Goal: Find specific page/section: Find specific page/section

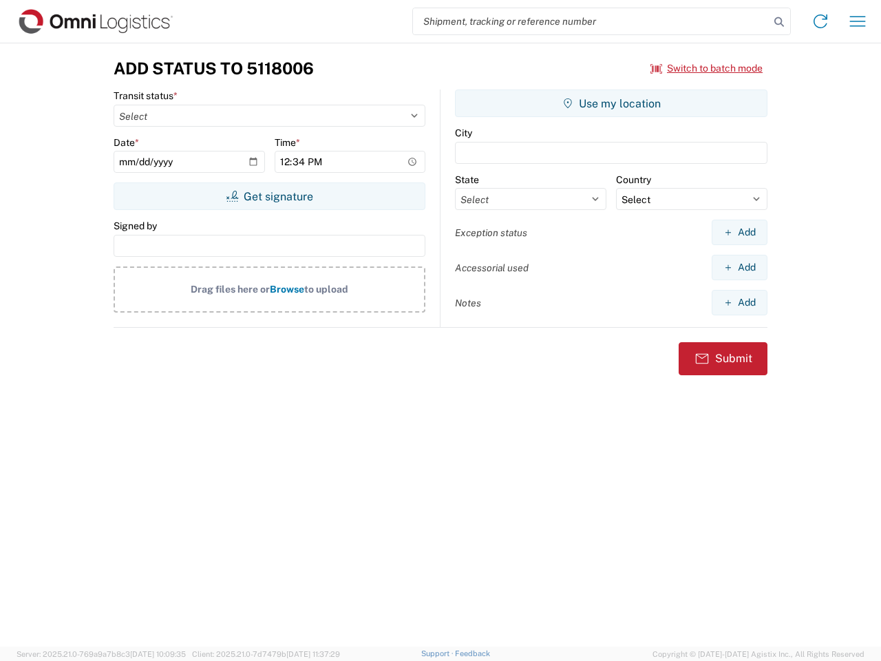
click at [591, 21] on input "search" at bounding box center [591, 21] width 357 height 26
click at [779, 22] on icon at bounding box center [778, 21] width 19 height 19
click at [820, 21] on icon at bounding box center [820, 21] width 22 height 22
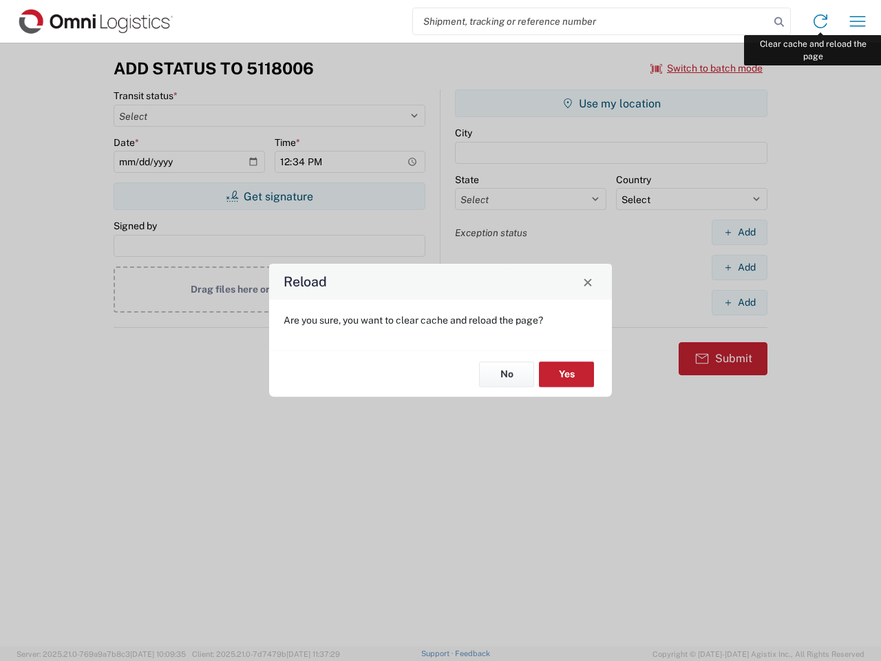
click at [858, 21] on div "Reload Are you sure, you want to clear cache and reload the page? No Yes" at bounding box center [440, 330] width 881 height 661
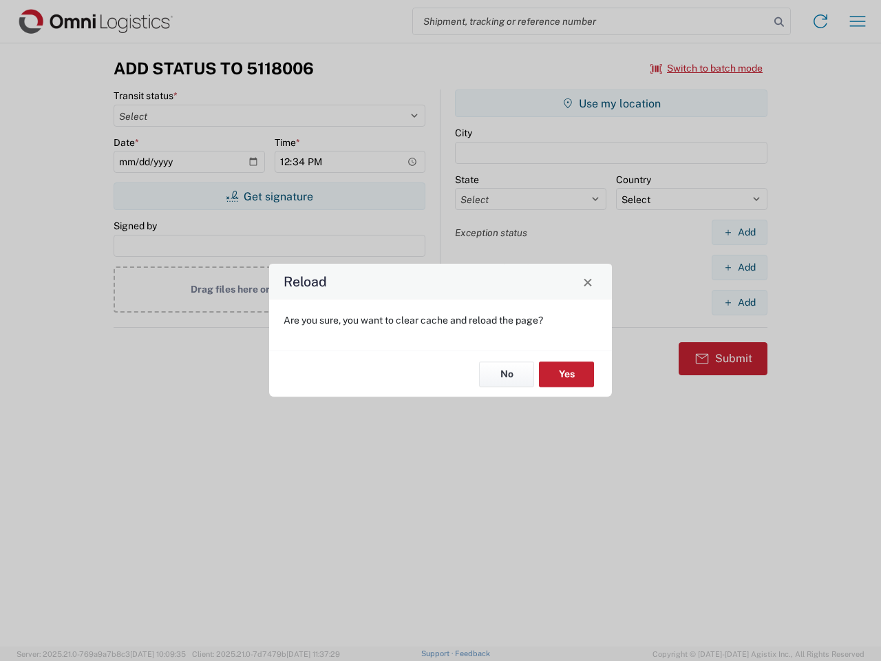
click at [707, 68] on div "Reload Are you sure, you want to clear cache and reload the page? No Yes" at bounding box center [440, 330] width 881 height 661
click at [269, 196] on div "Reload Are you sure, you want to clear cache and reload the page? No Yes" at bounding box center [440, 330] width 881 height 661
click at [611, 103] on div "Reload Are you sure, you want to clear cache and reload the page? No Yes" at bounding box center [440, 330] width 881 height 661
click at [739, 232] on div "Reload Are you sure, you want to clear cache and reload the page? No Yes" at bounding box center [440, 330] width 881 height 661
click at [739, 267] on div "Reload Are you sure, you want to clear cache and reload the page? No Yes" at bounding box center [440, 330] width 881 height 661
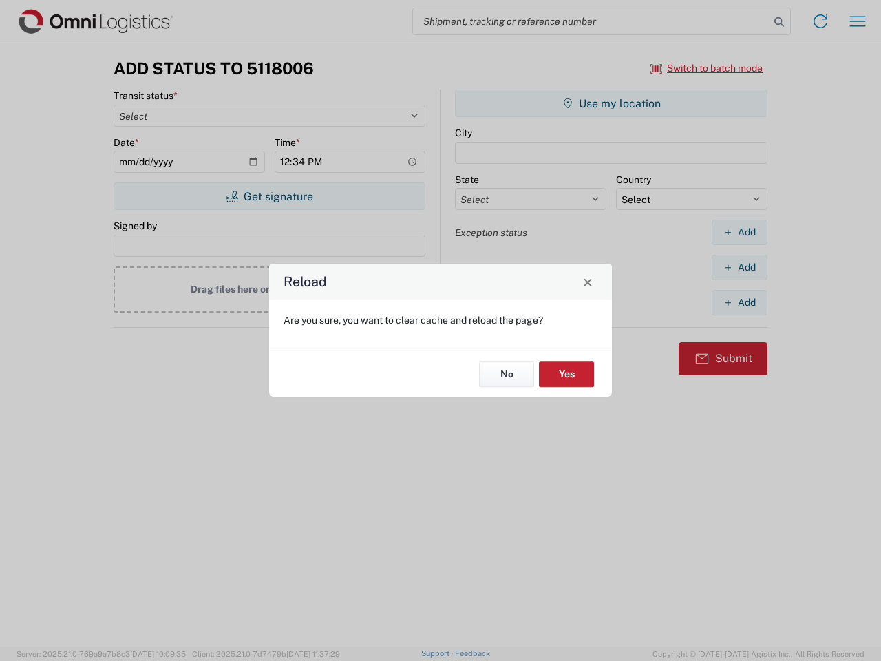
click at [739, 302] on div "Reload Are you sure, you want to clear cache and reload the page? No Yes" at bounding box center [440, 330] width 881 height 661
